Goal: Task Accomplishment & Management: Manage account settings

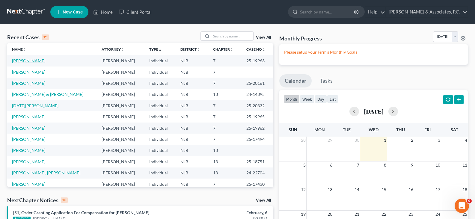
click at [22, 58] on link "[PERSON_NAME]" at bounding box center [28, 60] width 33 height 5
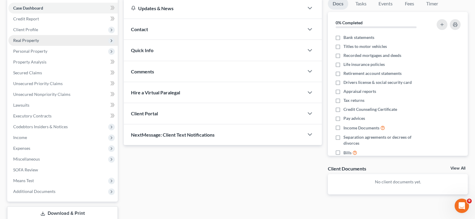
scroll to position [60, 0]
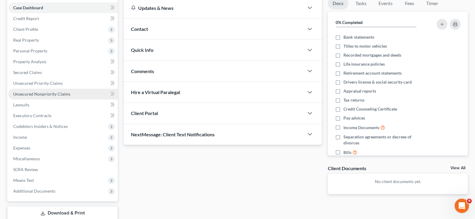
click at [34, 93] on span "Unsecured Nonpriority Claims" at bounding box center [41, 93] width 57 height 5
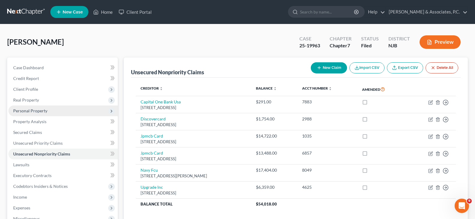
click at [25, 112] on span "Personal Property" at bounding box center [30, 110] width 34 height 5
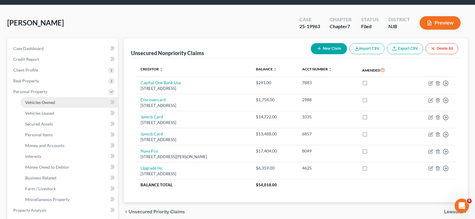
scroll to position [30, 0]
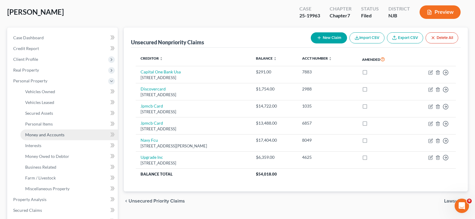
click at [42, 135] on span "Money and Accounts" at bounding box center [44, 134] width 39 height 5
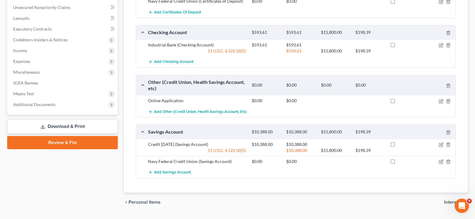
scroll to position [270, 0]
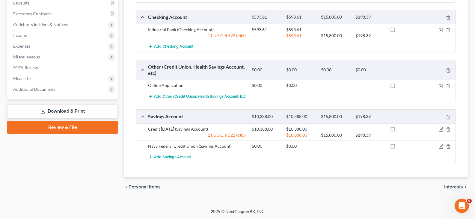
click at [177, 97] on span "Add Other (Credit Union, Health Savings Account, etc)" at bounding box center [200, 96] width 93 height 5
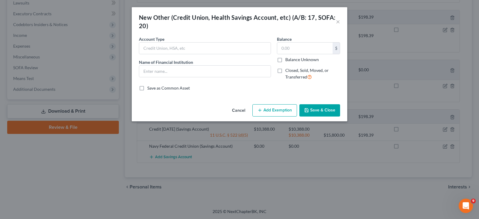
click at [365, 50] on div "New Other (Credit Union, Health Savings Account, etc) (A/B: 17, SOFA: 20) × An …" at bounding box center [239, 109] width 479 height 219
click at [337, 20] on button "×" at bounding box center [338, 21] width 4 height 7
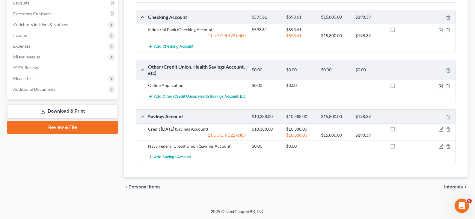
click at [440, 85] on icon "button" at bounding box center [441, 86] width 5 height 5
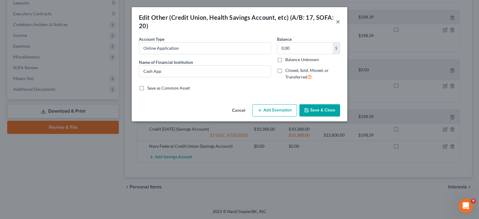
click at [337, 23] on button "×" at bounding box center [338, 21] width 4 height 7
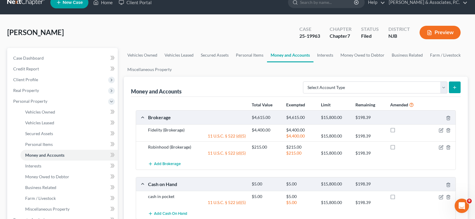
scroll to position [0, 0]
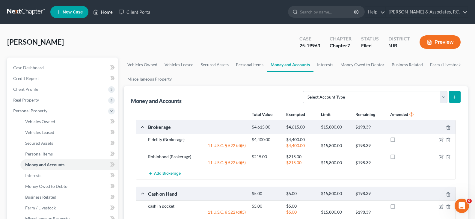
click at [105, 12] on link "Home" at bounding box center [102, 12] width 25 height 11
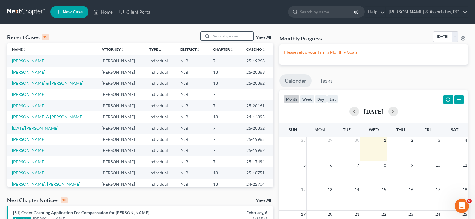
click at [213, 35] on input "search" at bounding box center [232, 36] width 42 height 9
type input "[PERSON_NAME]"
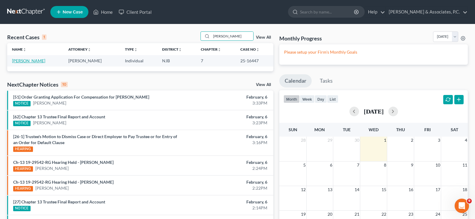
click at [28, 60] on link "[PERSON_NAME]" at bounding box center [28, 60] width 33 height 5
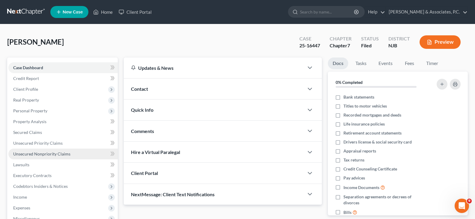
click at [32, 155] on span "Unsecured Nonpriority Claims" at bounding box center [41, 153] width 57 height 5
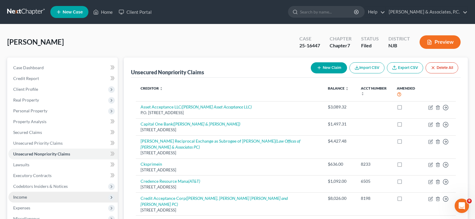
click at [18, 194] on span "Income" at bounding box center [20, 196] width 14 height 5
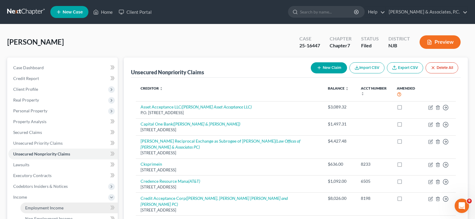
click at [38, 207] on span "Employment Income" at bounding box center [44, 207] width 38 height 5
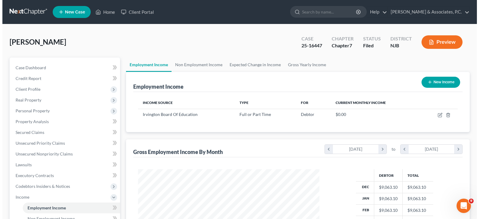
scroll to position [108, 194]
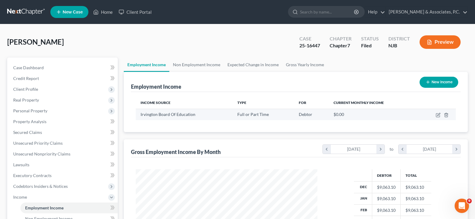
click at [435, 115] on td at bounding box center [437, 114] width 37 height 11
click at [437, 115] on icon "button" at bounding box center [438, 115] width 5 height 5
select select "0"
select select "33"
select select "1"
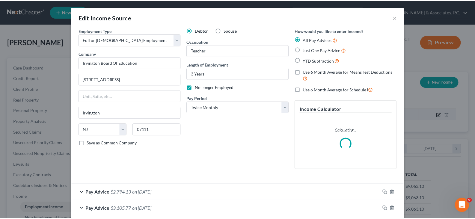
scroll to position [108, 196]
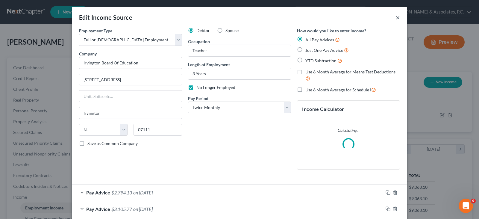
drag, startPoint x: 396, startPoint y: 18, endPoint x: 392, endPoint y: 17, distance: 3.6
click at [396, 18] on button "×" at bounding box center [398, 17] width 4 height 7
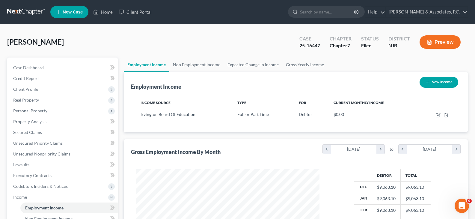
scroll to position [299487, 299400]
click at [112, 10] on link "Home" at bounding box center [102, 12] width 25 height 11
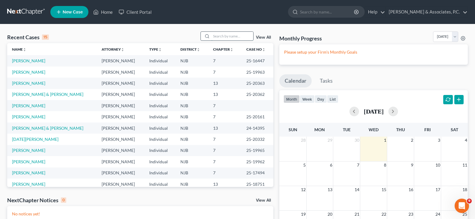
click at [241, 38] on input "search" at bounding box center [232, 36] width 42 height 9
type input "drew"
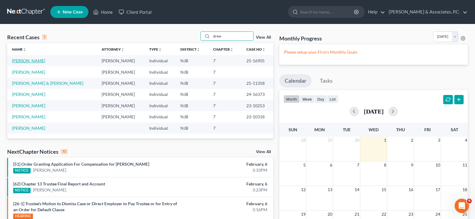
click at [28, 59] on link "[PERSON_NAME]" at bounding box center [28, 60] width 33 height 5
